Goal: Task Accomplishment & Management: Use online tool/utility

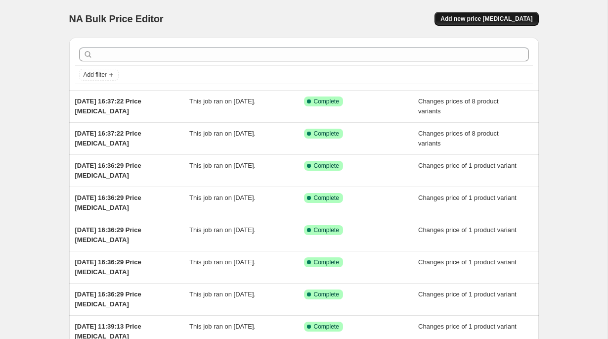
click at [483, 15] on span "Add new price [MEDICAL_DATA]" at bounding box center [487, 19] width 92 height 8
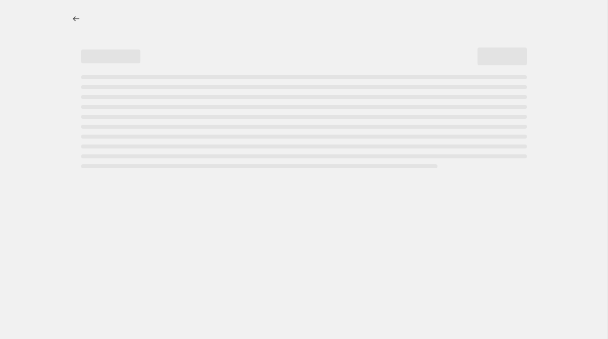
select select "percentage"
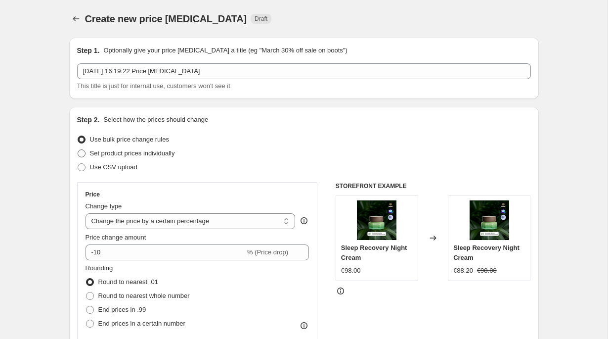
click at [140, 155] on span "Set product prices individually" at bounding box center [132, 152] width 85 height 7
click at [78, 150] on input "Set product prices individually" at bounding box center [78, 149] width 0 height 0
radio input "true"
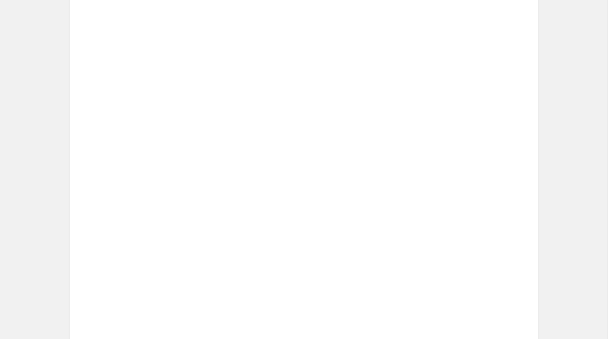
scroll to position [1660, 0]
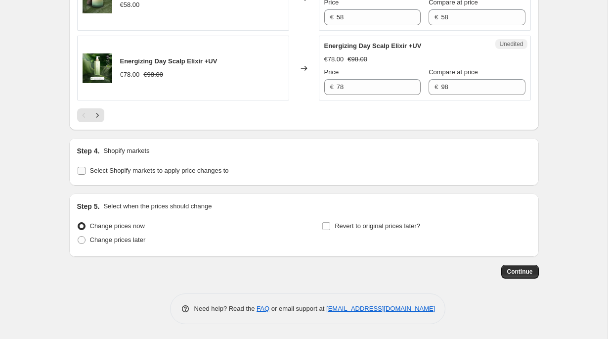
click at [208, 170] on span "Select Shopify markets to apply price changes to" at bounding box center [159, 170] width 139 height 7
click at [86, 170] on input "Select Shopify markets to apply price changes to" at bounding box center [82, 171] width 8 height 8
checkbox input "true"
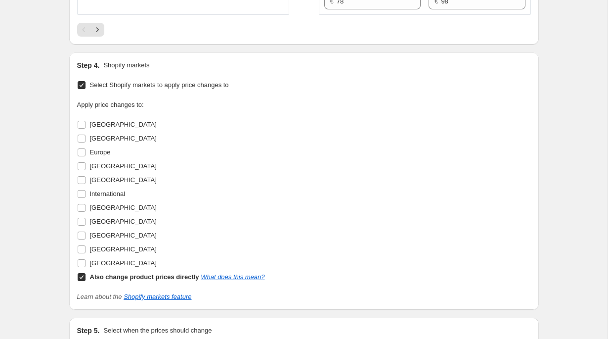
scroll to position [1713, 0]
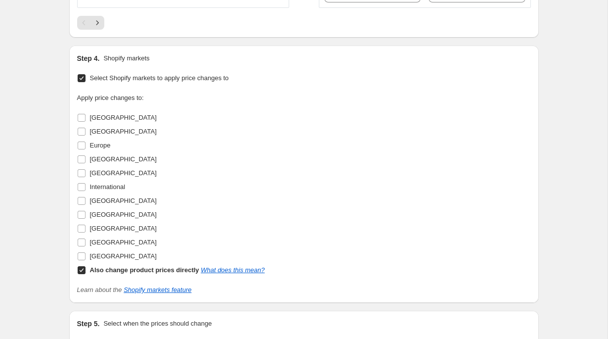
click at [117, 274] on b "Also change product prices directly" at bounding box center [144, 269] width 109 height 7
click at [86, 274] on input "Also change product prices directly What does this mean?" at bounding box center [82, 270] width 8 height 8
checkbox input "false"
click at [101, 177] on span "[GEOGRAPHIC_DATA]" at bounding box center [123, 172] width 67 height 7
click at [86, 177] on input "[GEOGRAPHIC_DATA]" at bounding box center [82, 173] width 8 height 8
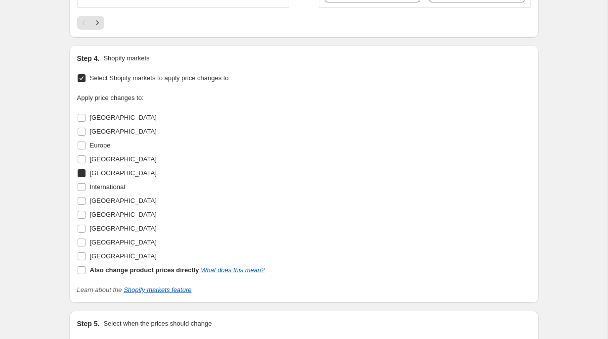
checkbox input "true"
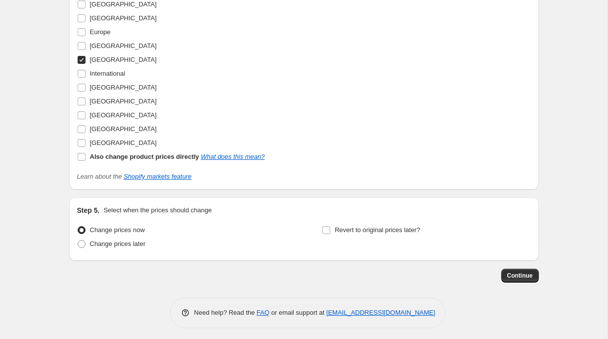
scroll to position [1827, 0]
